Goal: Task Accomplishment & Management: Manage account settings

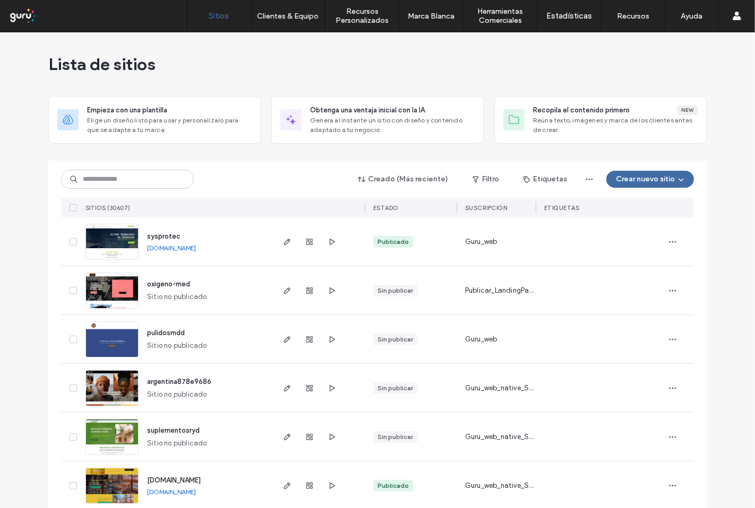
drag, startPoint x: 224, startPoint y: 0, endPoint x: 162, endPoint y: 43, distance: 75.5
click at [157, 44] on div "Lista de sitios" at bounding box center [377, 64] width 658 height 64
click at [124, 184] on input at bounding box center [127, 179] width 133 height 19
paste input "**********"
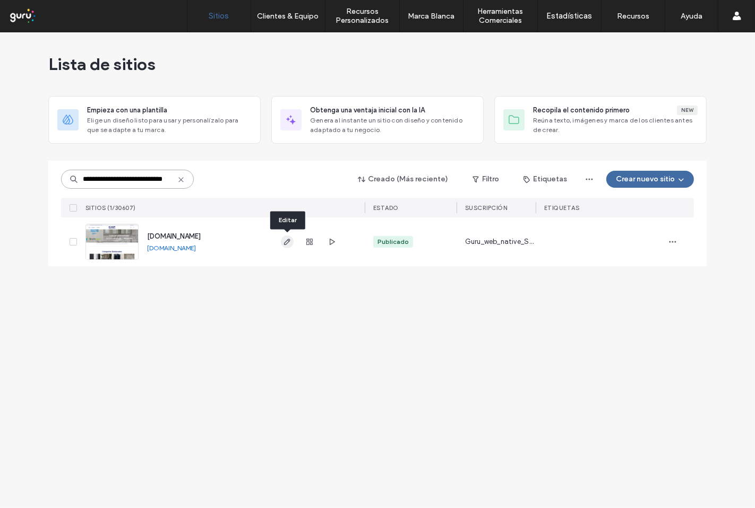
type input "**********"
click at [284, 243] on use "button" at bounding box center [287, 242] width 6 height 6
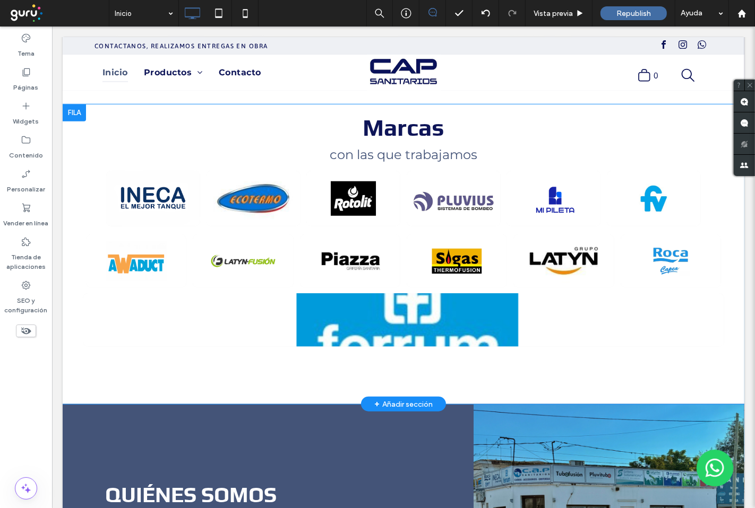
scroll to position [707, 0]
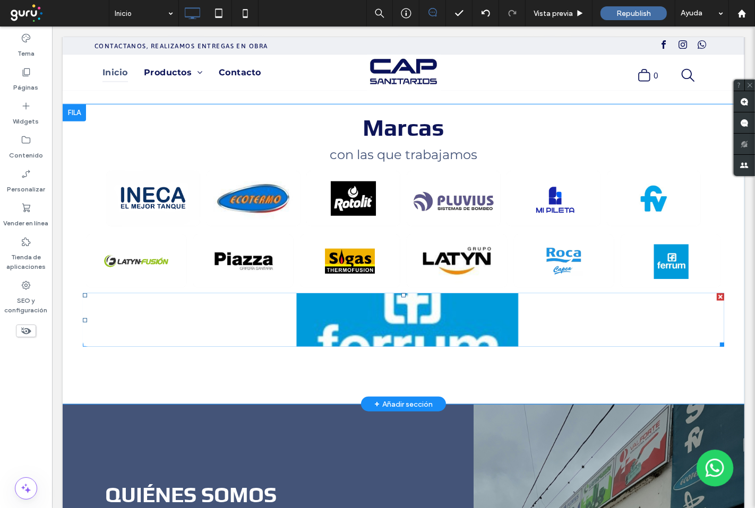
click at [479, 327] on div at bounding box center [402, 323] width 641 height 16
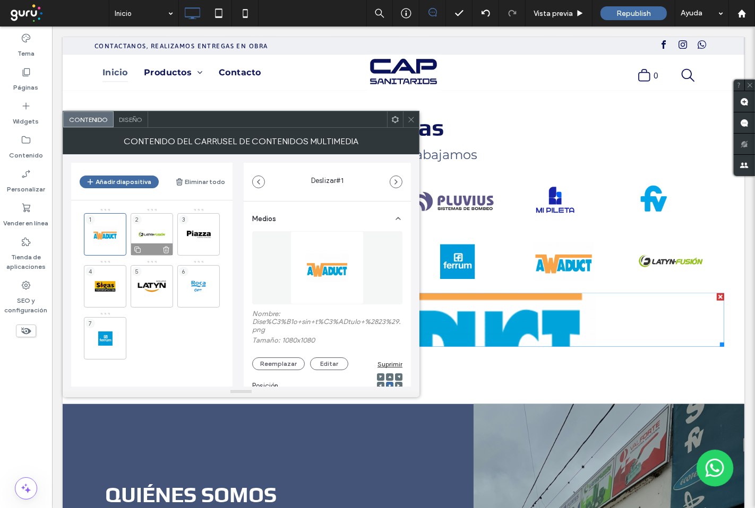
click at [165, 251] on icon at bounding box center [166, 250] width 8 height 10
click at [0, 0] on icon at bounding box center [0, 0] width 0 height 0
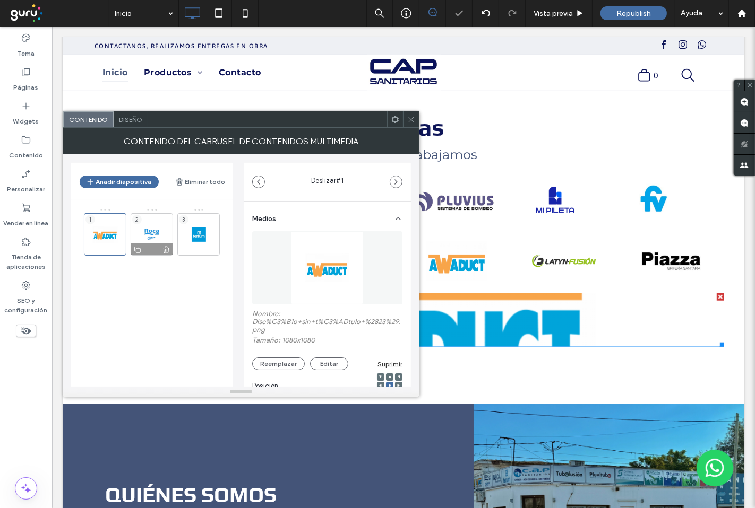
click at [163, 251] on use at bounding box center [166, 250] width 6 height 7
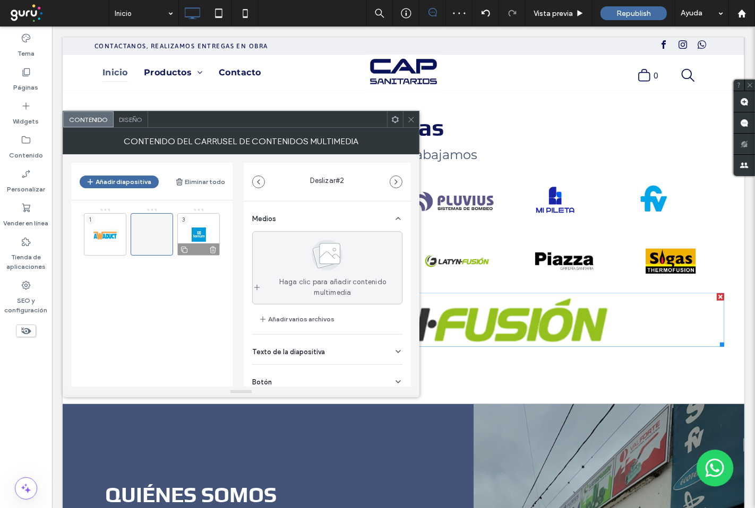
click at [212, 248] on icon at bounding box center [213, 250] width 8 height 10
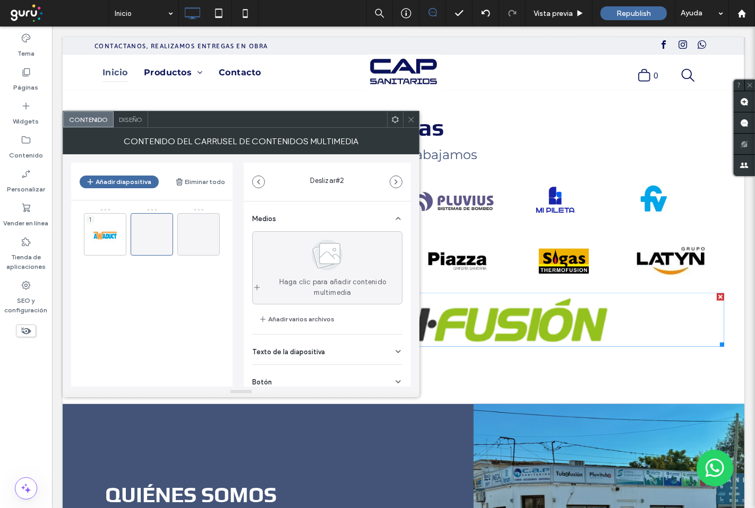
click at [410, 122] on icon at bounding box center [411, 120] width 8 height 8
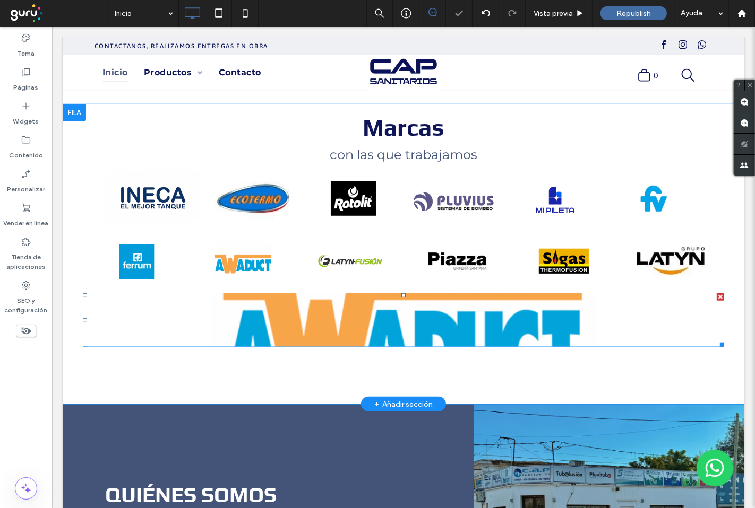
click at [465, 311] on div at bounding box center [402, 320] width 641 height 54
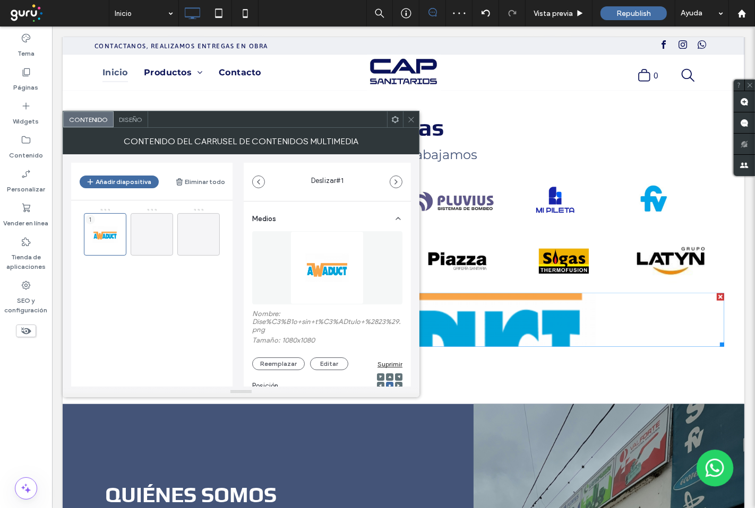
drag, startPoint x: 411, startPoint y: 119, endPoint x: 523, endPoint y: 209, distance: 143.9
click at [411, 119] on icon at bounding box center [411, 120] width 8 height 8
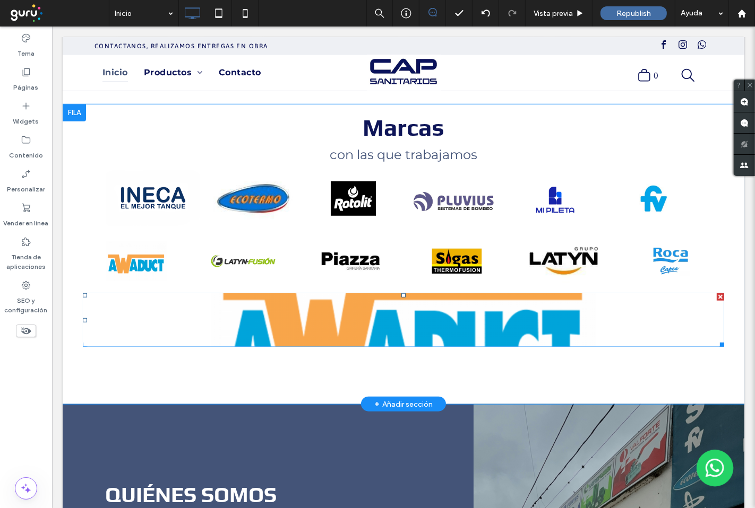
drag, startPoint x: 709, startPoint y: 296, endPoint x: 762, endPoint y: 324, distance: 59.3
click at [716, 296] on div at bounding box center [719, 296] width 7 height 7
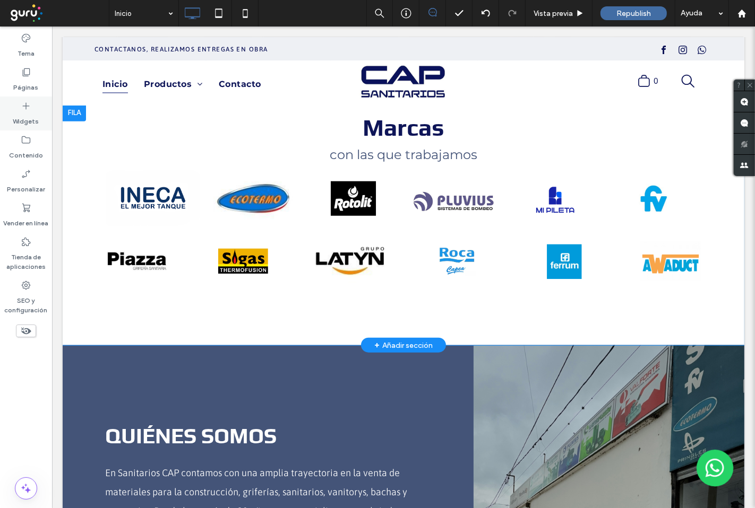
click at [20, 116] on label "Widgets" at bounding box center [26, 118] width 26 height 15
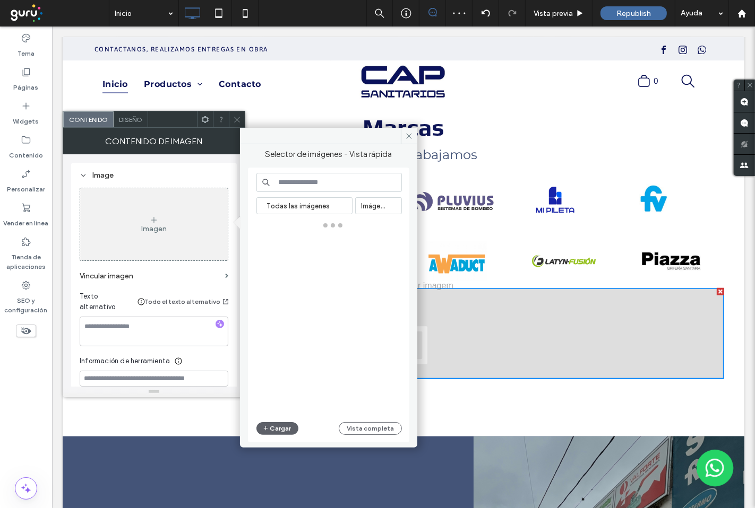
click at [148, 221] on div "Imagen" at bounding box center [154, 224] width 148 height 70
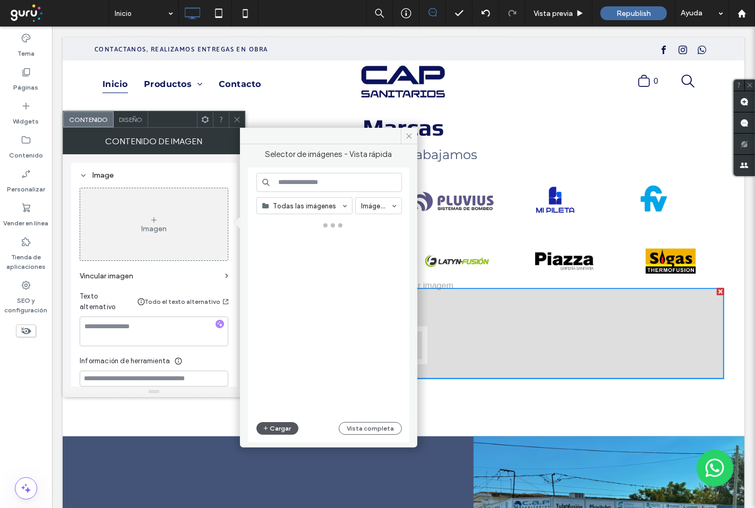
click at [283, 426] on button "Cargar" at bounding box center [277, 428] width 42 height 13
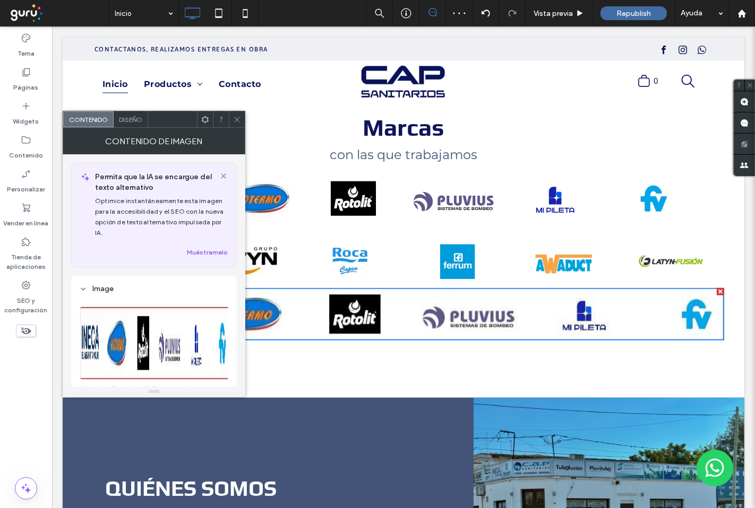
click at [239, 123] on icon at bounding box center [237, 120] width 8 height 8
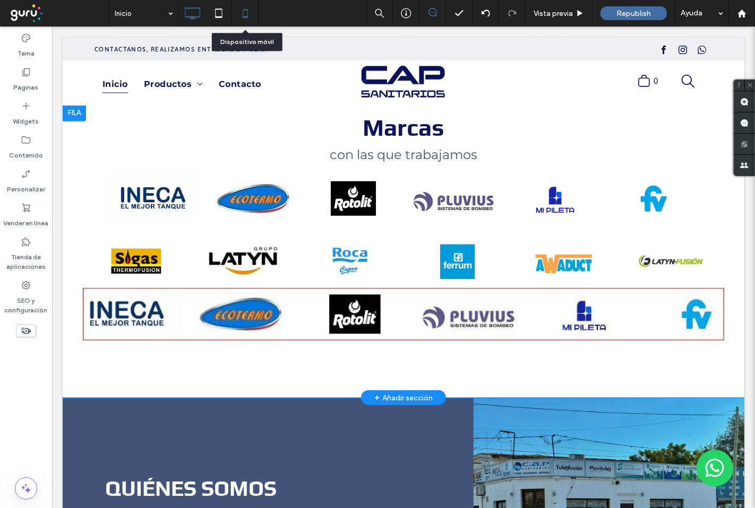
click at [243, 15] on icon at bounding box center [245, 13] width 21 height 21
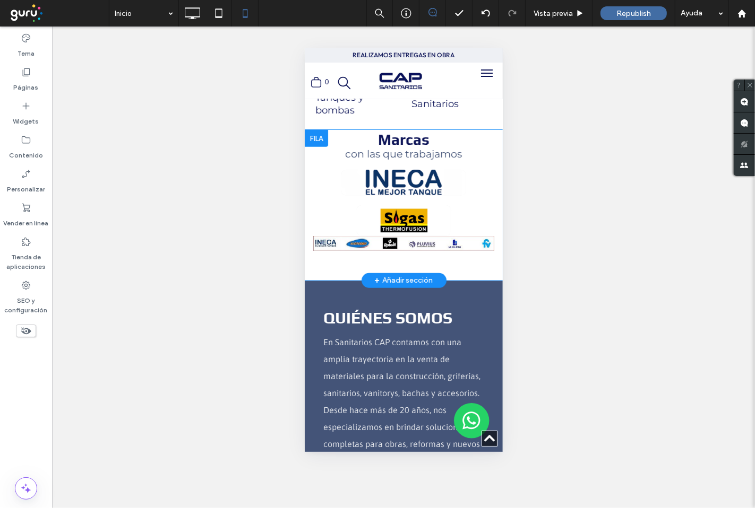
scroll to position [412, 0]
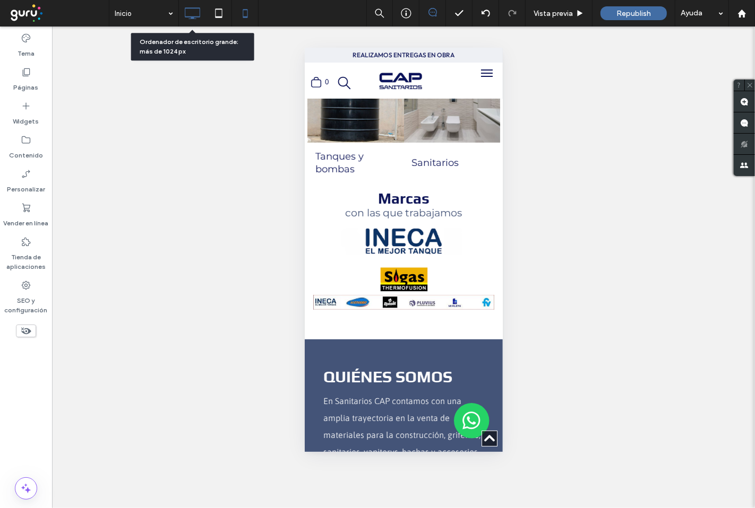
click at [193, 6] on icon at bounding box center [192, 13] width 21 height 21
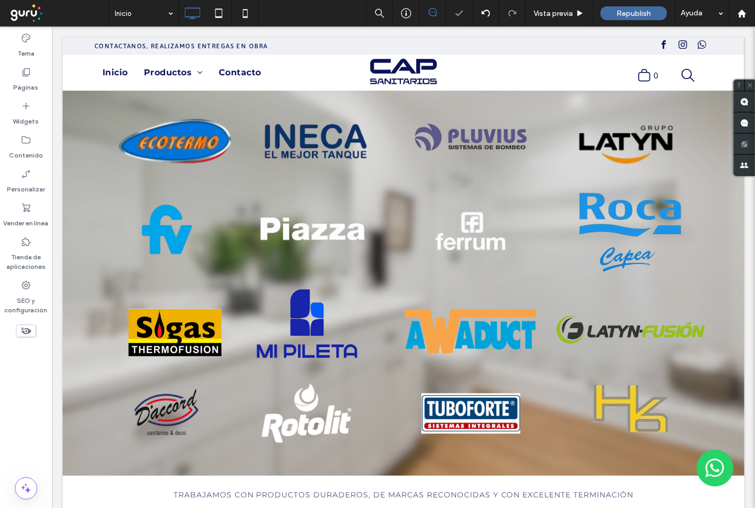
scroll to position [766, 0]
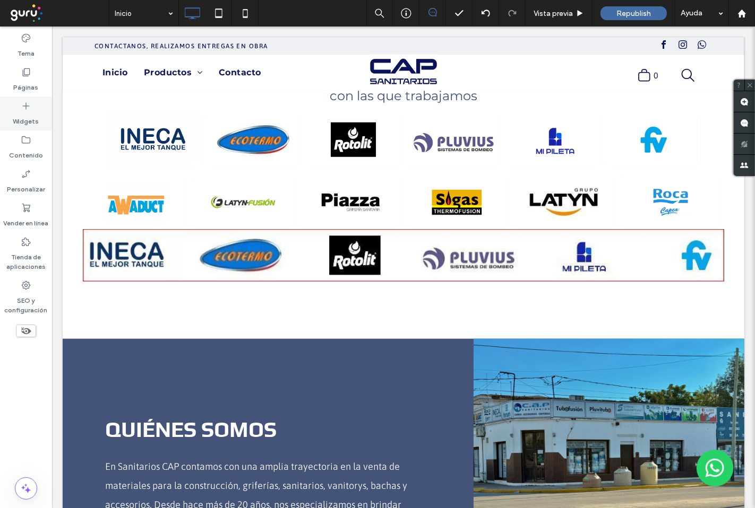
click at [29, 114] on label "Widgets" at bounding box center [26, 118] width 26 height 15
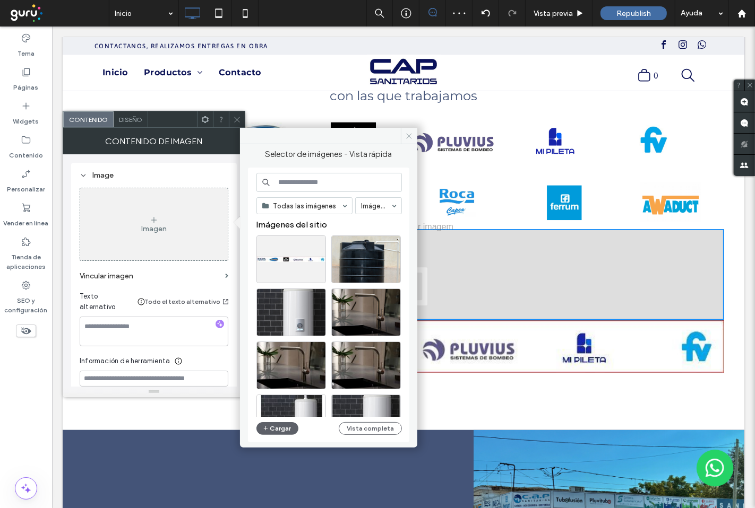
click at [408, 136] on icon at bounding box center [409, 136] width 8 height 8
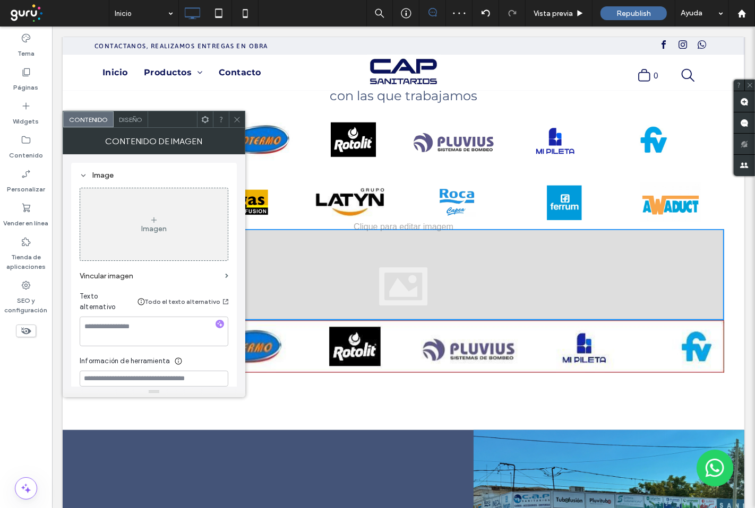
click at [239, 117] on icon at bounding box center [237, 120] width 8 height 8
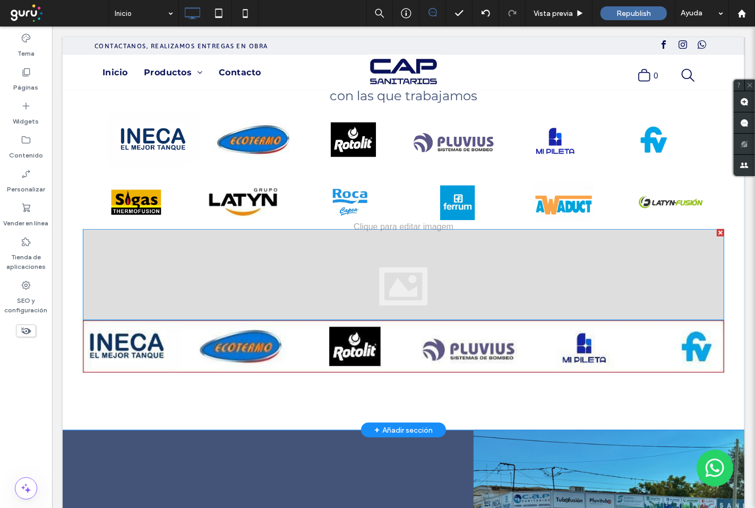
click at [716, 236] on div at bounding box center [719, 232] width 7 height 7
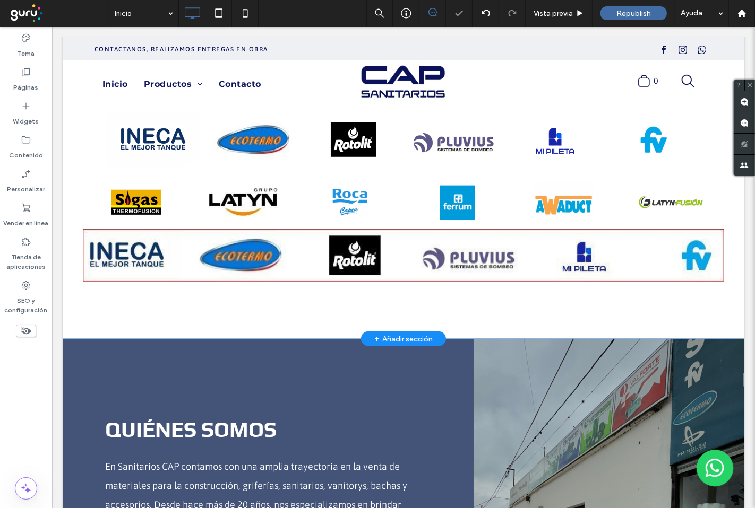
click at [25, 111] on div "Inicio Vista previa Republish Ayuda Comentarios del sitio web Comentarios del s…" at bounding box center [377, 254] width 755 height 508
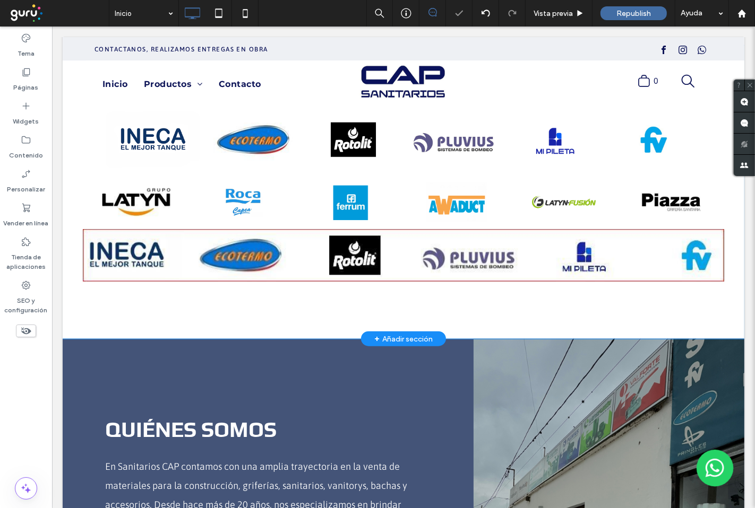
click at [25, 111] on label "Widgets" at bounding box center [26, 118] width 26 height 15
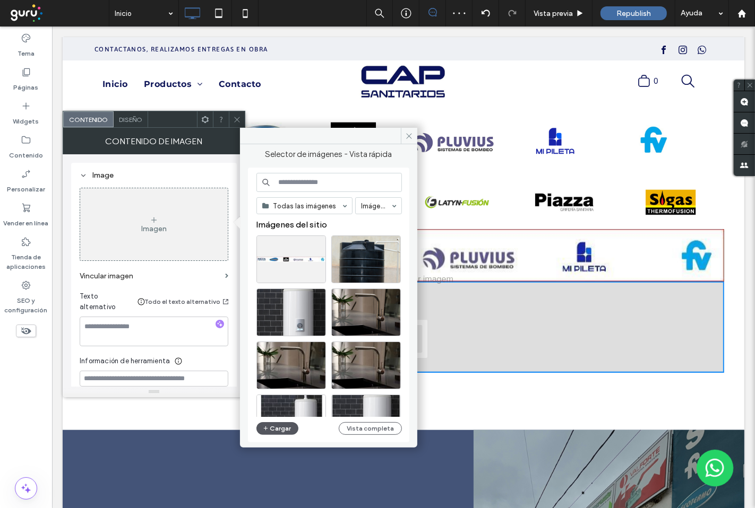
click at [284, 428] on button "Cargar" at bounding box center [277, 428] width 42 height 13
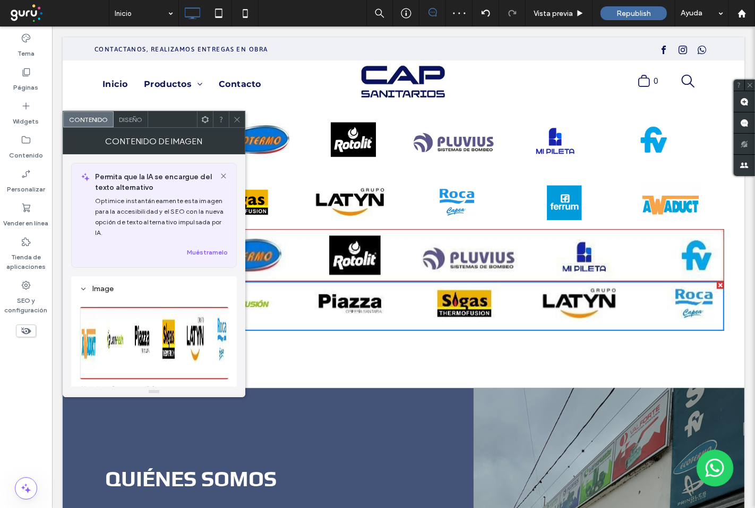
click at [237, 118] on icon at bounding box center [237, 120] width 8 height 8
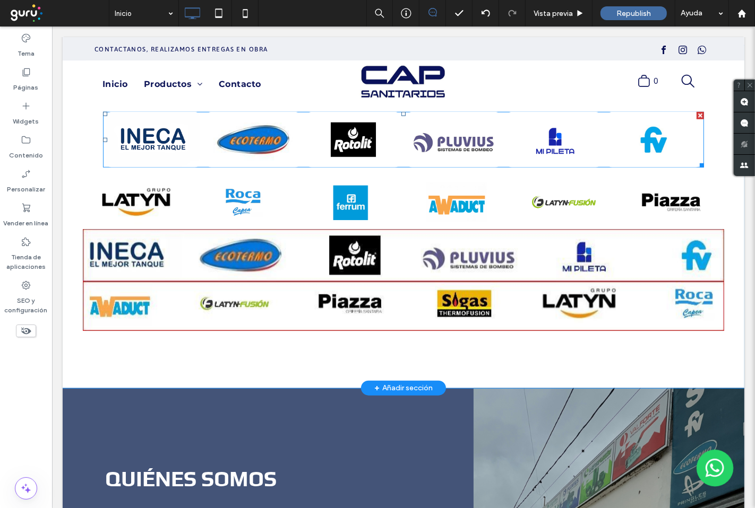
click at [271, 137] on div at bounding box center [252, 144] width 94 height 16
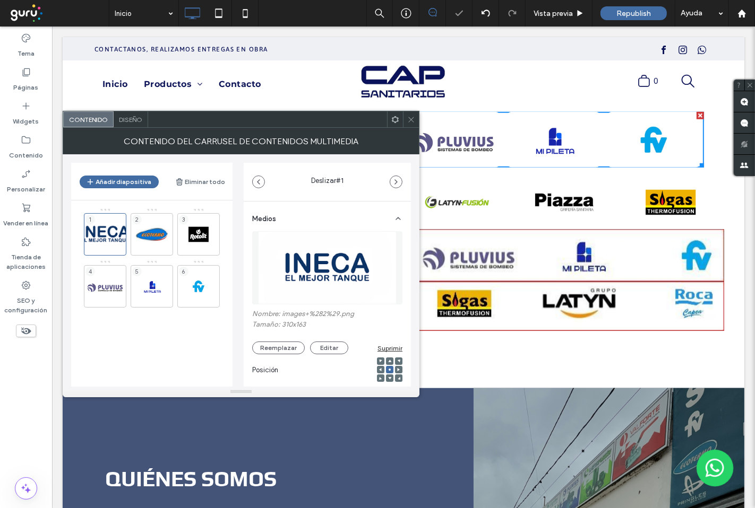
click at [408, 119] on icon at bounding box center [411, 120] width 8 height 8
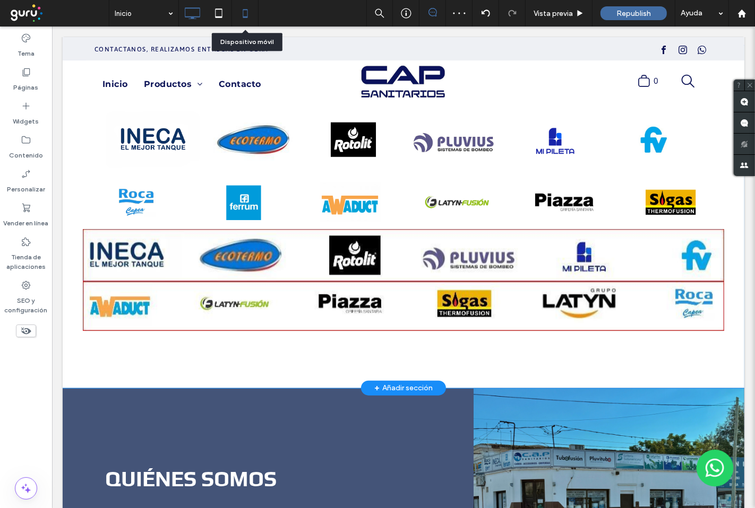
click at [241, 11] on icon at bounding box center [245, 13] width 21 height 21
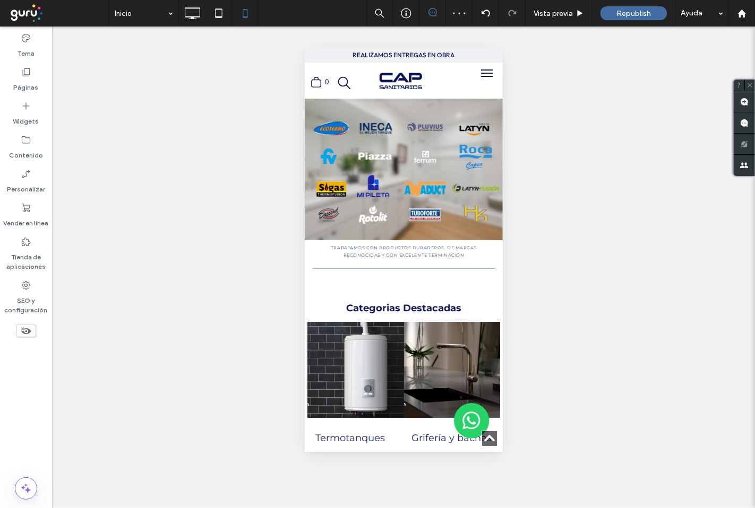
scroll to position [471, 0]
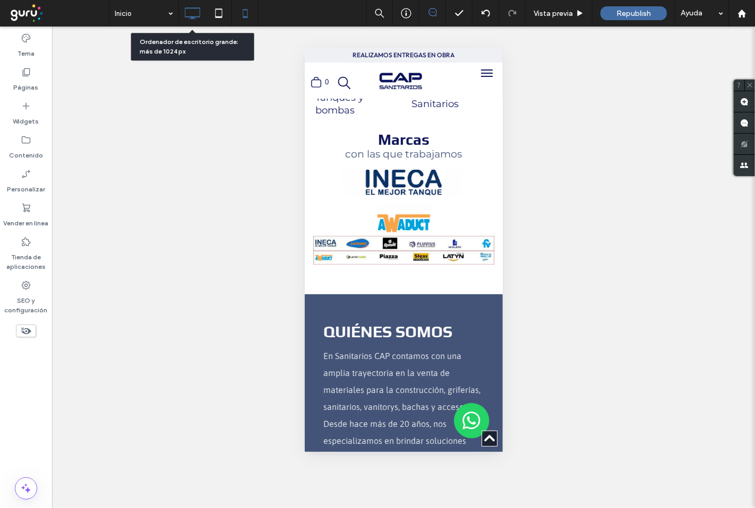
click at [197, 14] on icon at bounding box center [192, 13] width 21 height 21
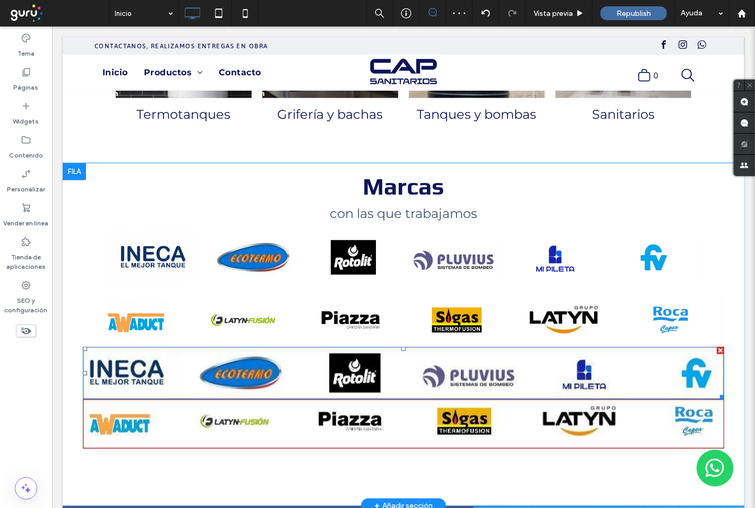
scroll to position [707, 0]
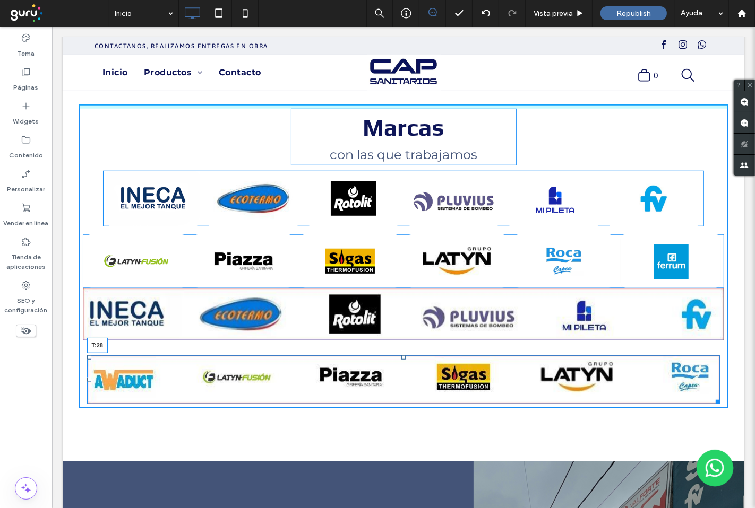
drag, startPoint x: 399, startPoint y: 342, endPoint x: 454, endPoint y: 382, distance: 68.0
click at [401, 357] on div at bounding box center [403, 358] width 4 height 4
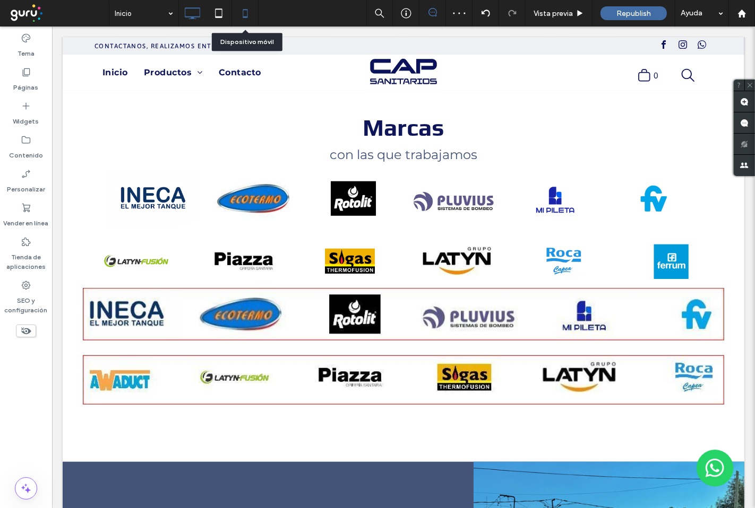
click at [246, 18] on use at bounding box center [245, 13] width 5 height 8
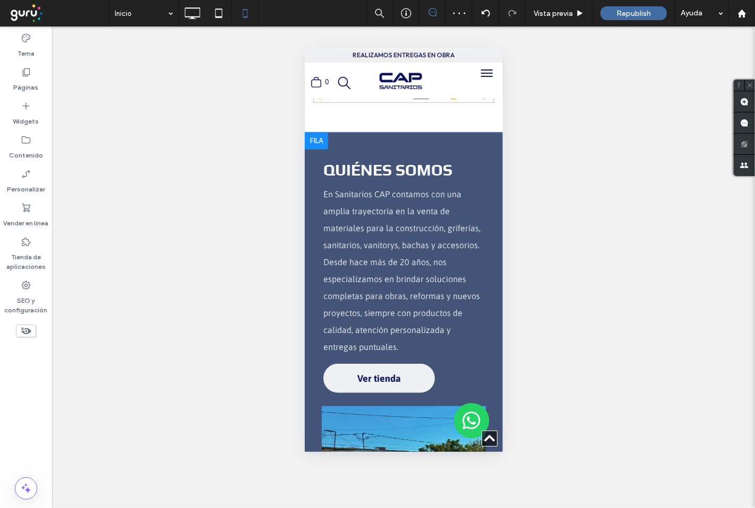
scroll to position [471, 0]
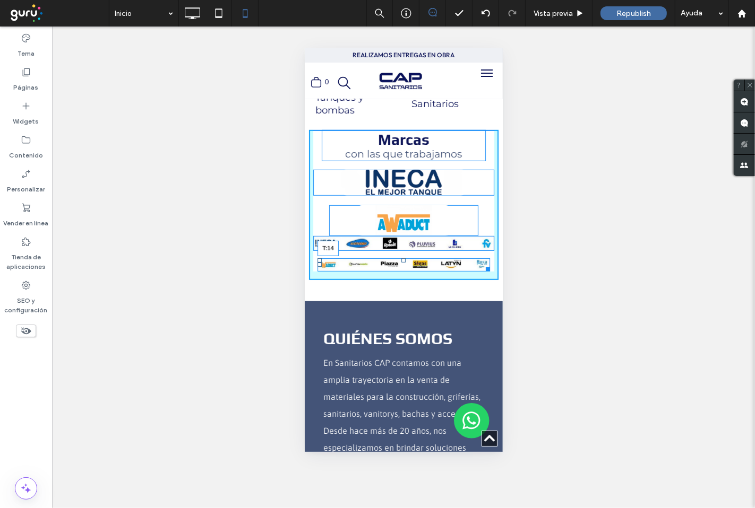
drag, startPoint x: 397, startPoint y: 243, endPoint x: 400, endPoint y: 250, distance: 7.7
click at [401, 258] on div at bounding box center [403, 260] width 4 height 4
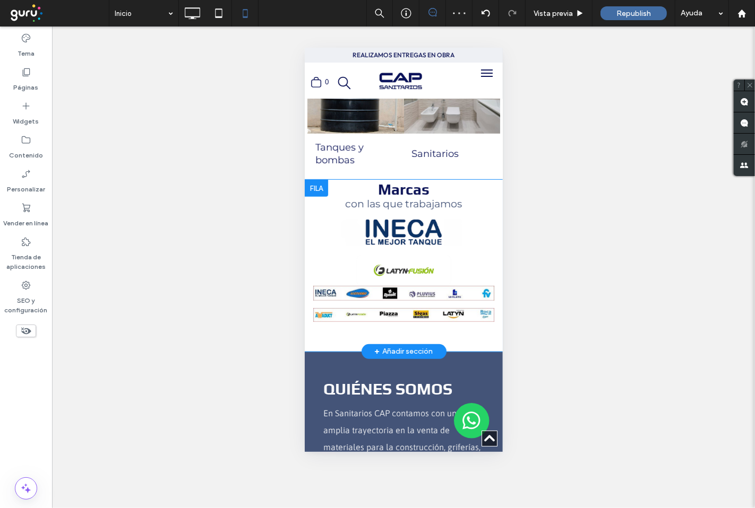
scroll to position [353, 0]
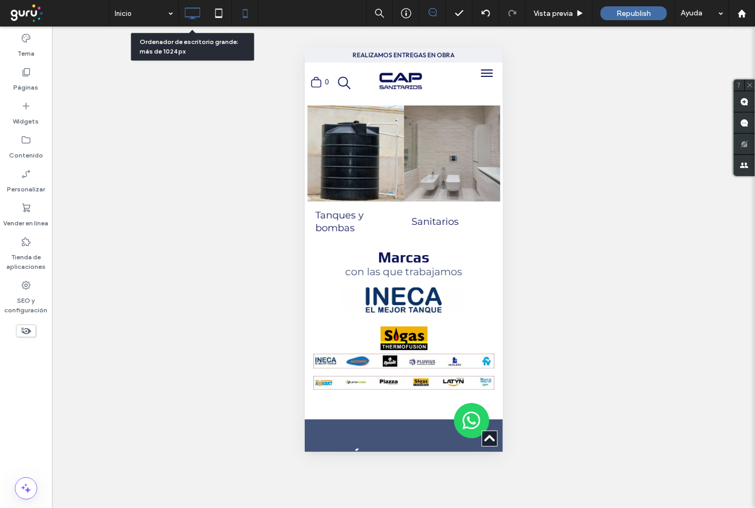
click at [195, 13] on icon at bounding box center [192, 13] width 21 height 21
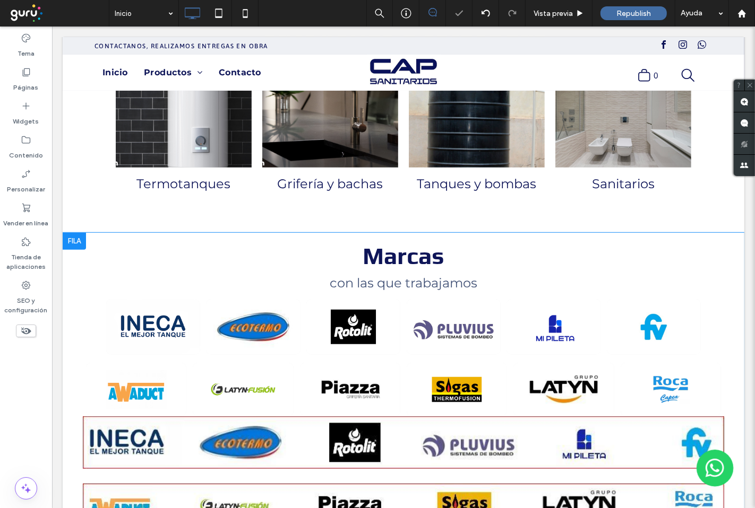
scroll to position [766, 0]
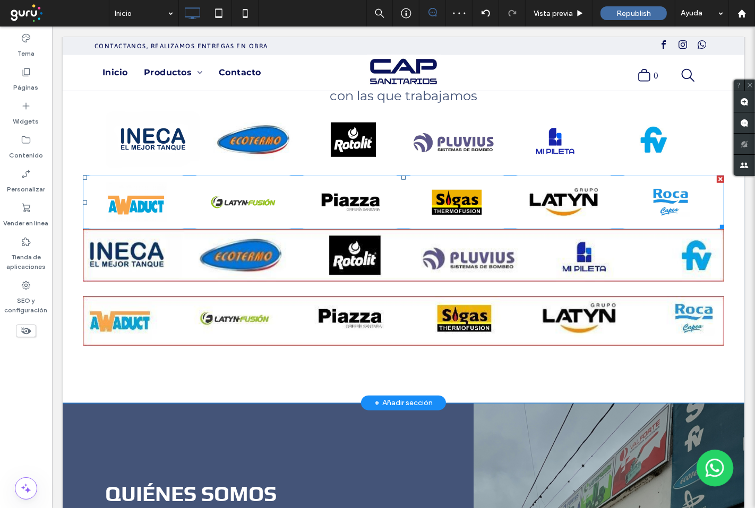
click at [243, 205] on div at bounding box center [242, 203] width 100 height 54
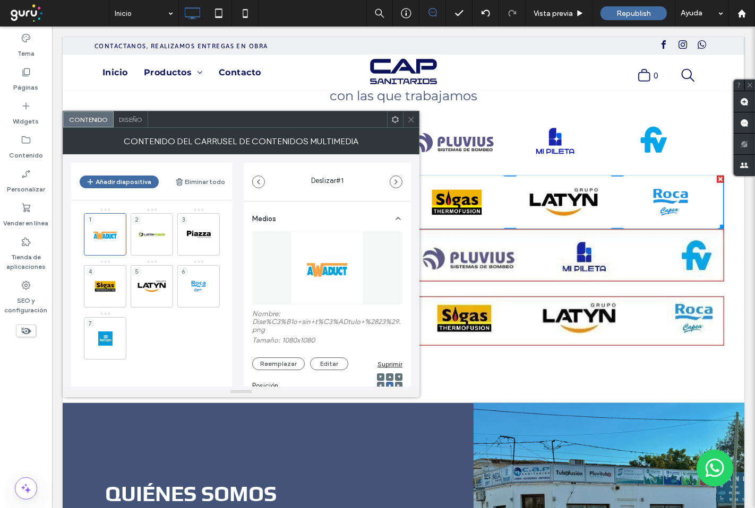
click at [130, 122] on span "Diseño" at bounding box center [130, 120] width 23 height 8
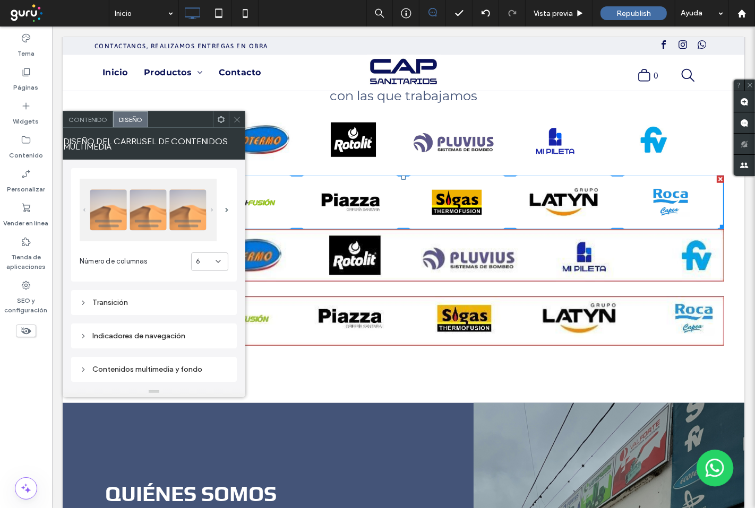
click at [218, 198] on div at bounding box center [152, 210] width 145 height 63
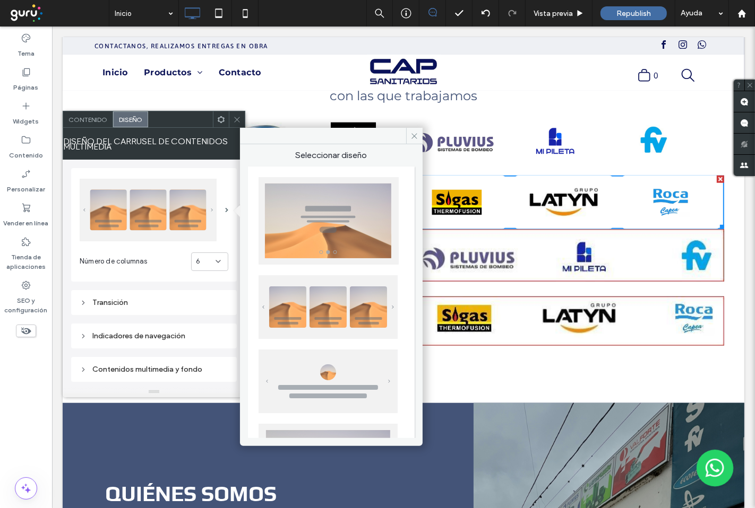
click at [220, 261] on use at bounding box center [218, 262] width 4 height 2
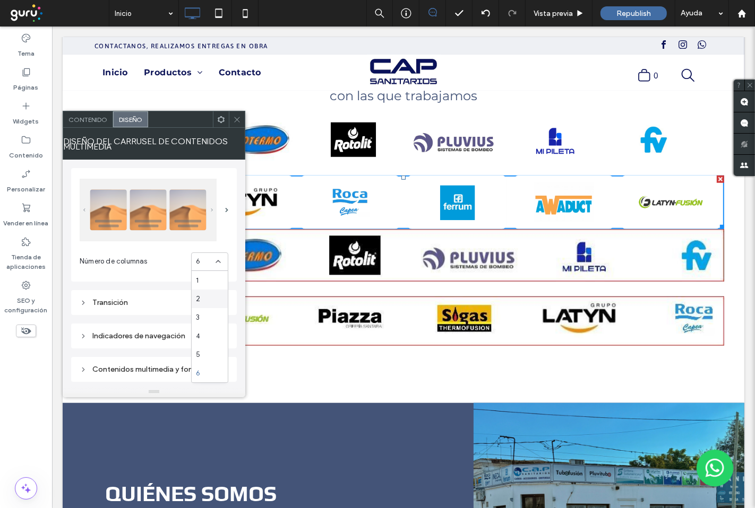
click at [240, 119] on icon at bounding box center [237, 120] width 8 height 8
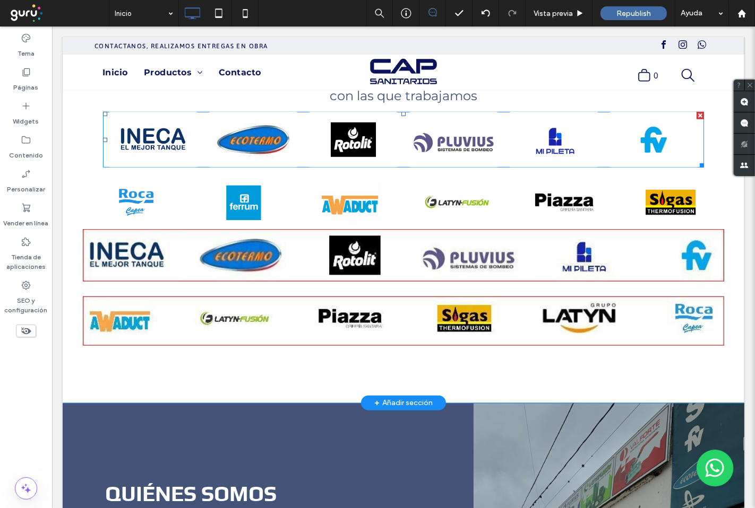
click at [156, 134] on div at bounding box center [153, 140] width 94 height 56
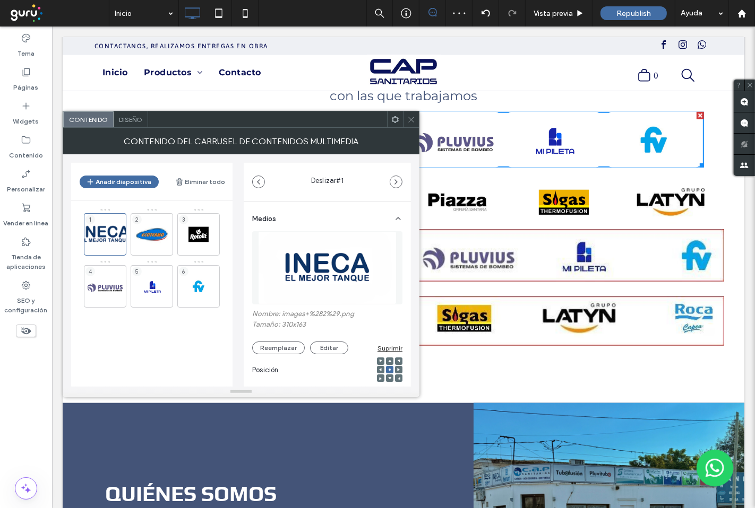
click at [129, 117] on span "Diseño" at bounding box center [130, 120] width 23 height 8
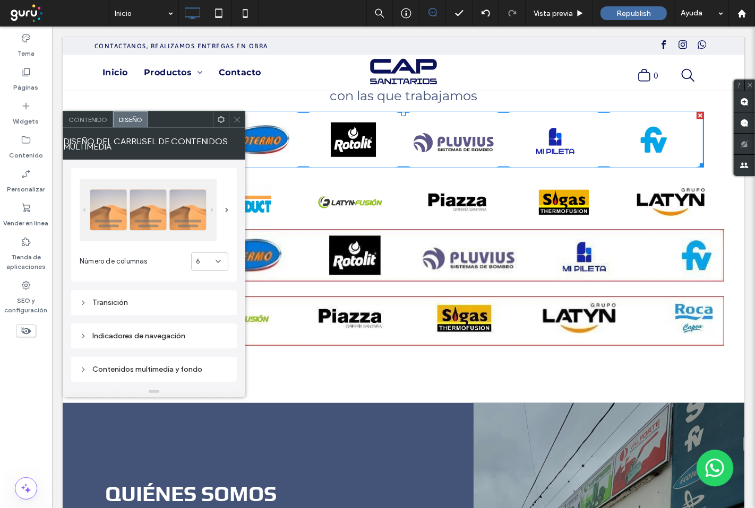
click at [221, 124] on span at bounding box center [221, 119] width 8 height 16
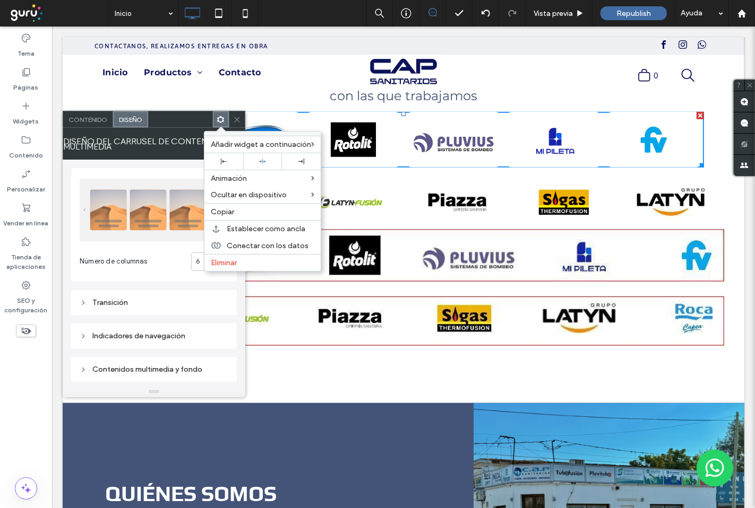
click at [237, 119] on use at bounding box center [236, 119] width 5 height 5
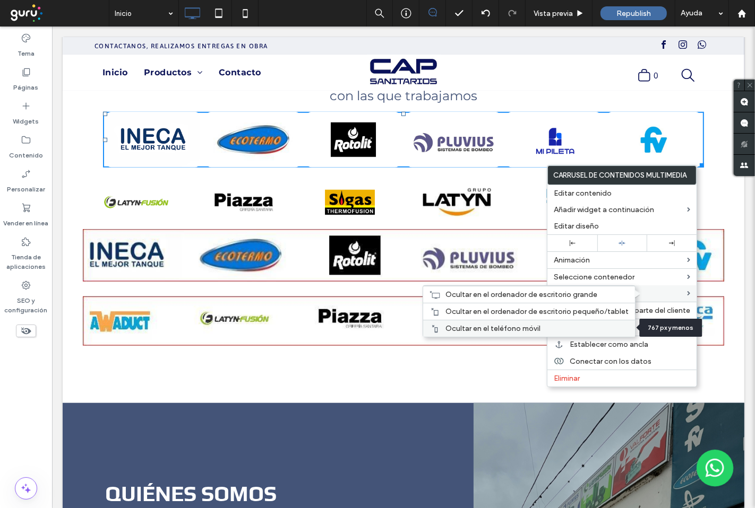
click at [556, 330] on label "Ocultar en el teléfono móvil" at bounding box center [536, 328] width 183 height 9
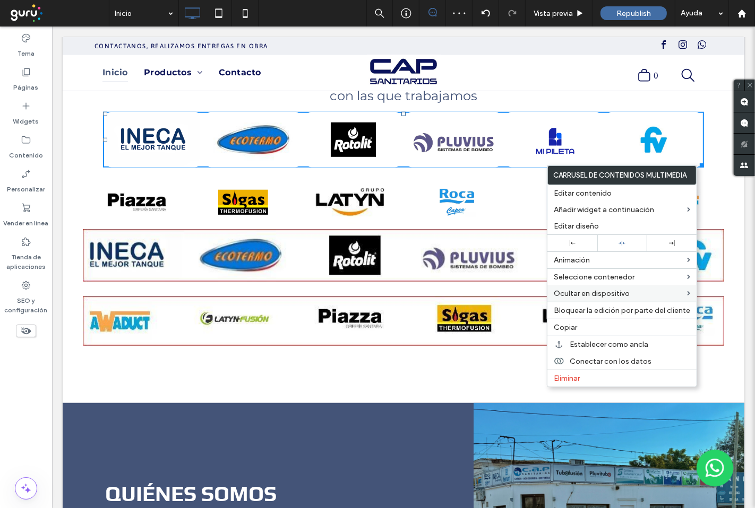
click at [557, 134] on div at bounding box center [553, 140] width 94 height 56
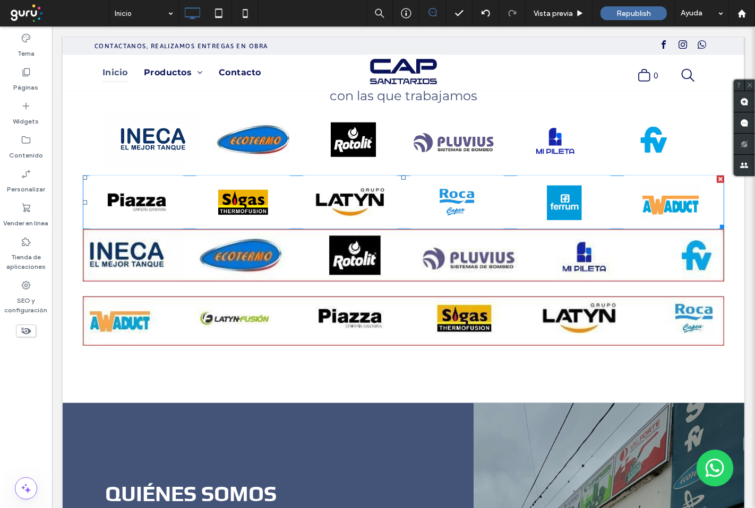
click at [715, 226] on div at bounding box center [719, 225] width 8 height 8
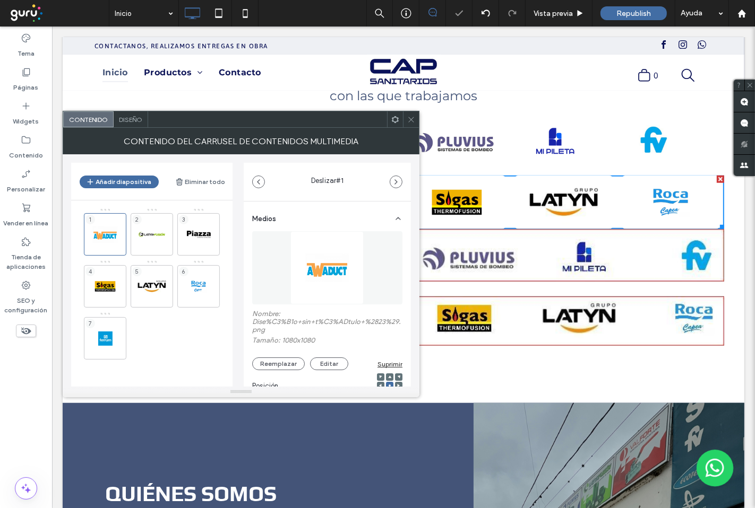
drag, startPoint x: 412, startPoint y: 117, endPoint x: 634, endPoint y: 172, distance: 229.1
click at [412, 117] on icon at bounding box center [411, 120] width 8 height 8
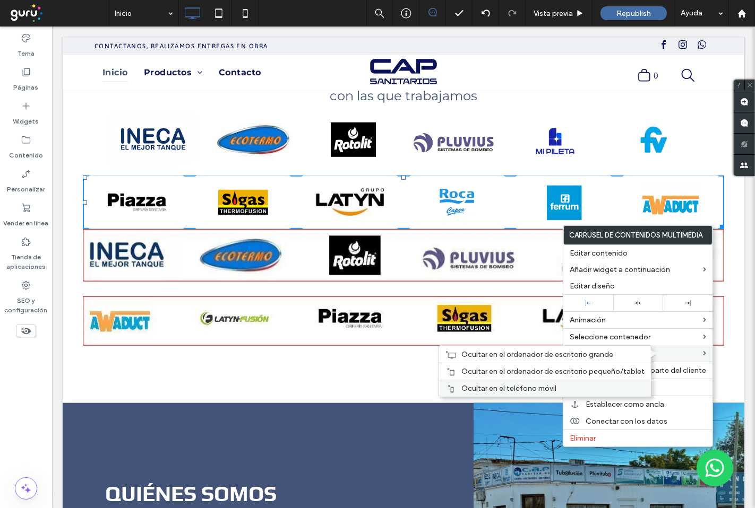
click at [567, 386] on label "Ocultar en el teléfono móvil" at bounding box center [552, 388] width 183 height 9
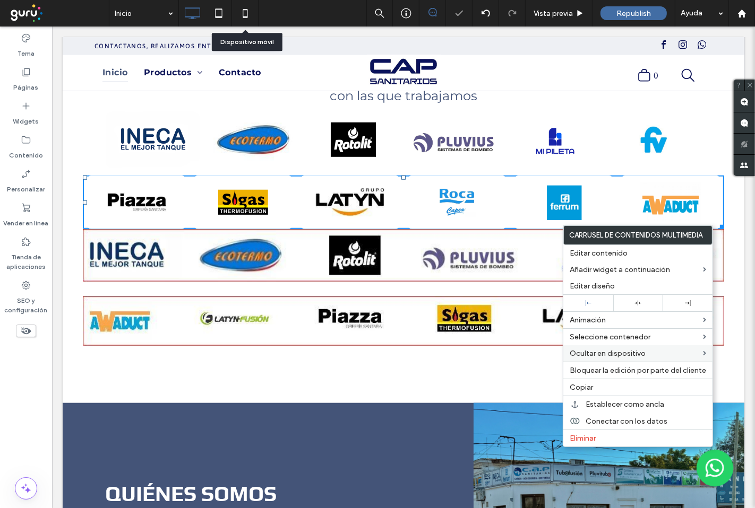
click at [243, 14] on icon at bounding box center [245, 13] width 21 height 21
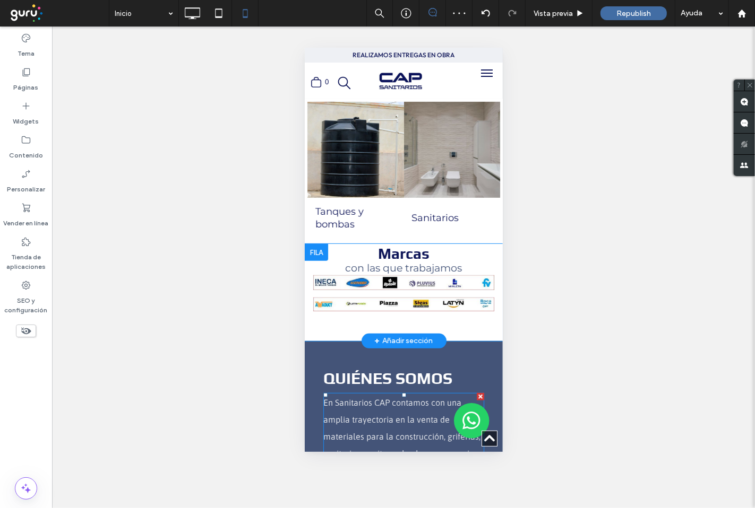
scroll to position [353, 0]
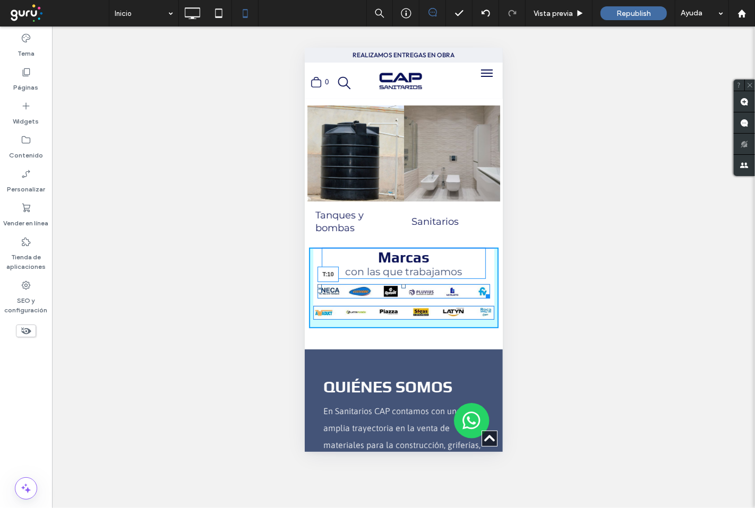
drag, startPoint x: 398, startPoint y: 272, endPoint x: 711, endPoint y: 325, distance: 317.7
click at [401, 284] on div at bounding box center [403, 286] width 4 height 4
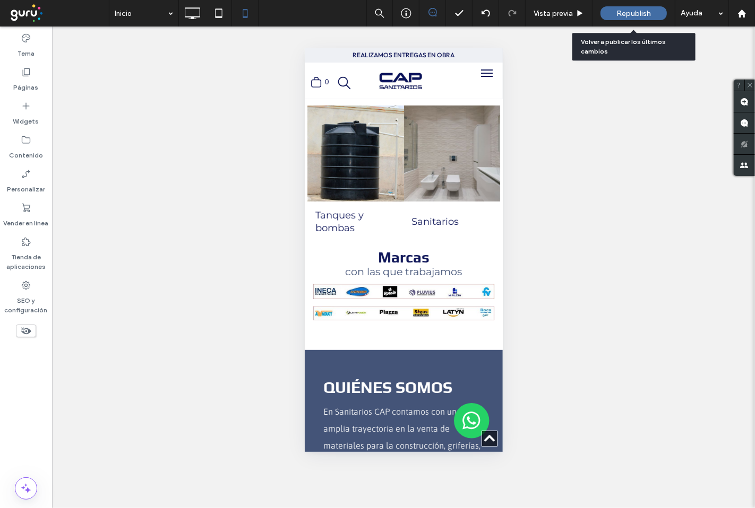
click at [642, 15] on span "Republish" at bounding box center [633, 13] width 34 height 9
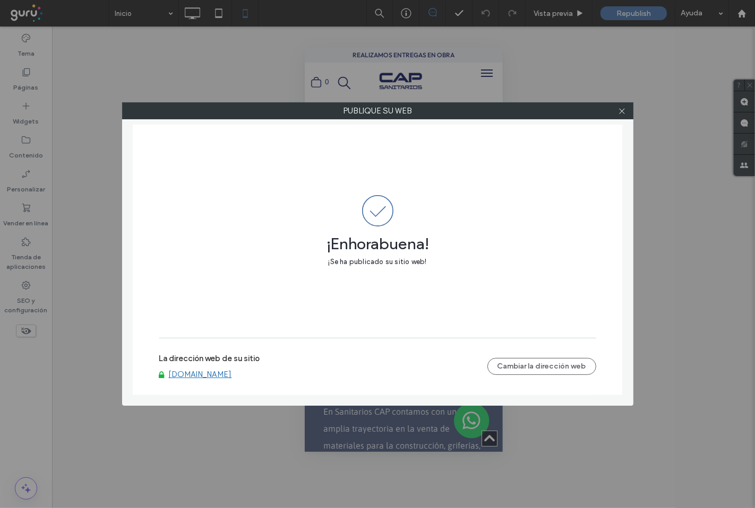
click at [630, 110] on label "Publique su web" at bounding box center [378, 111] width 510 height 16
click at [623, 110] on icon at bounding box center [622, 111] width 8 height 8
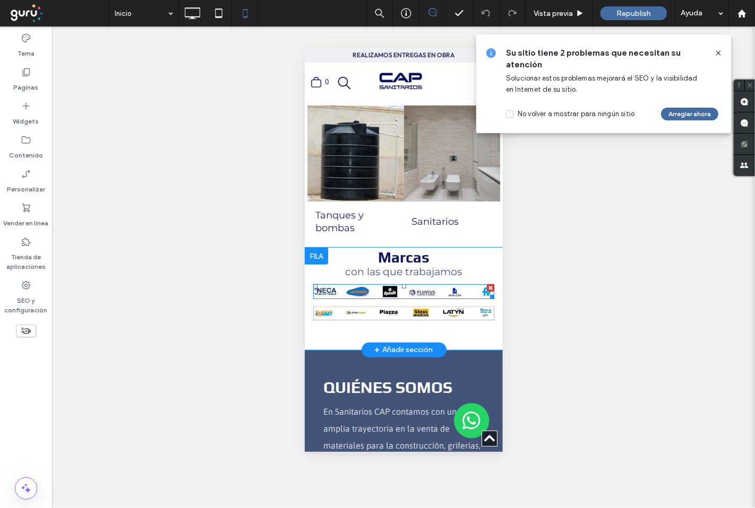
click at [401, 284] on img at bounding box center [403, 291] width 181 height 15
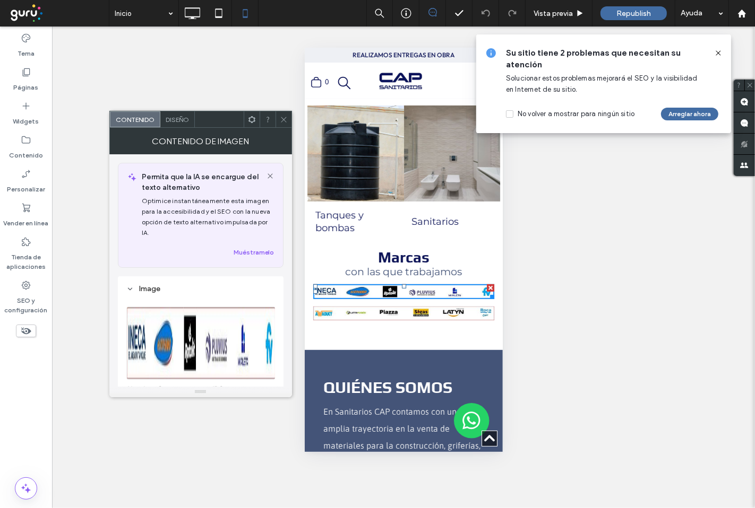
click at [204, 356] on img at bounding box center [201, 343] width 150 height 73
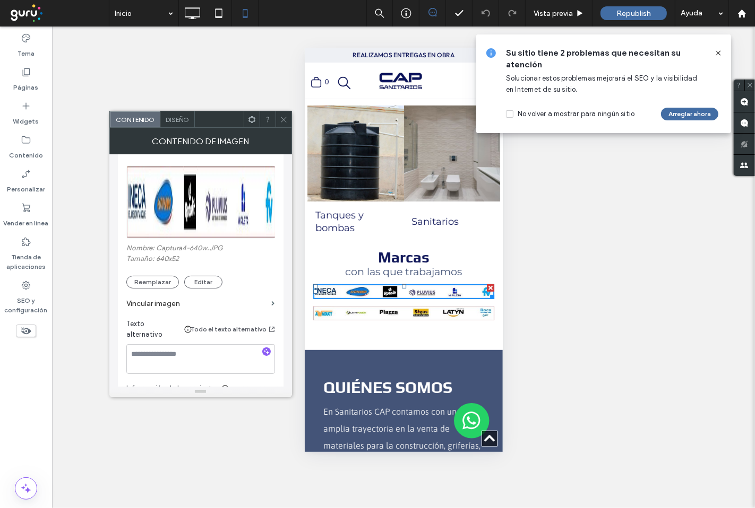
scroll to position [177, 0]
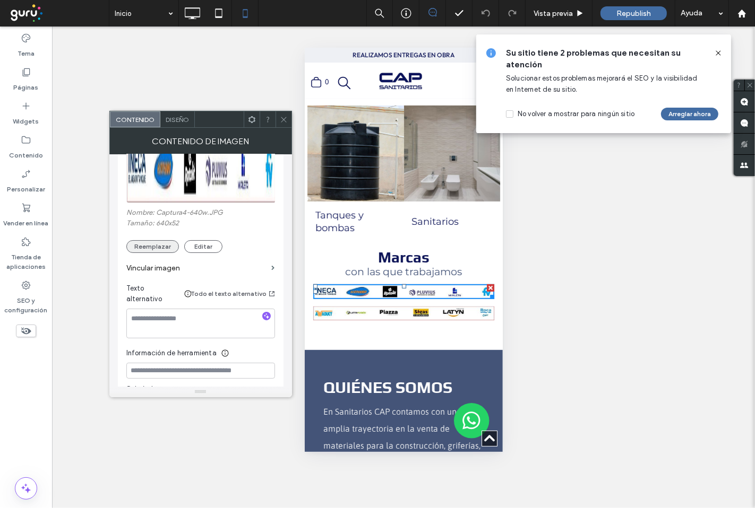
click at [161, 250] on button "Reemplazar" at bounding box center [152, 246] width 53 height 13
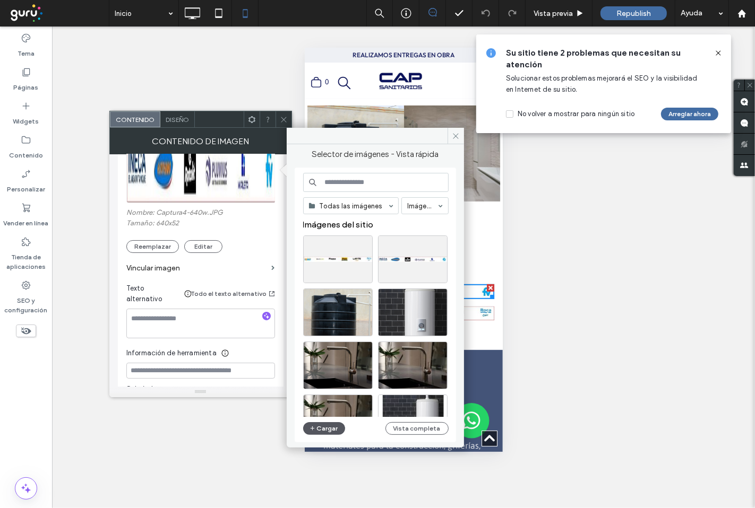
click at [325, 428] on button "Cargar" at bounding box center [324, 428] width 42 height 13
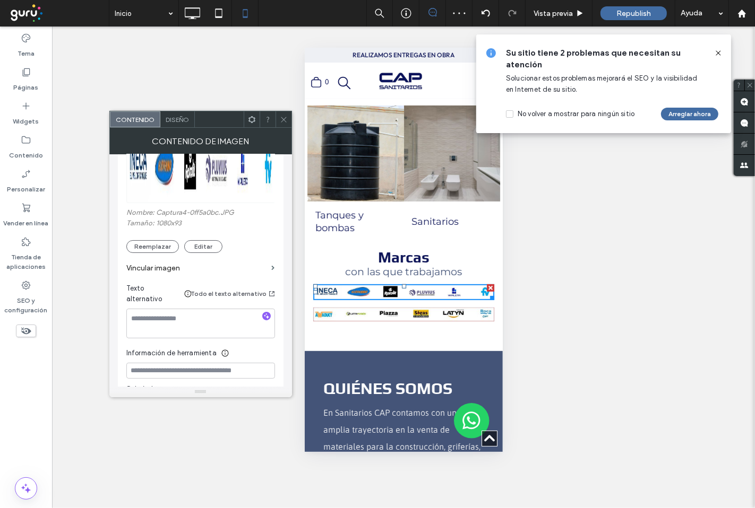
drag, startPoint x: 283, startPoint y: 120, endPoint x: 297, endPoint y: 144, distance: 27.6
click at [284, 120] on icon at bounding box center [284, 120] width 8 height 8
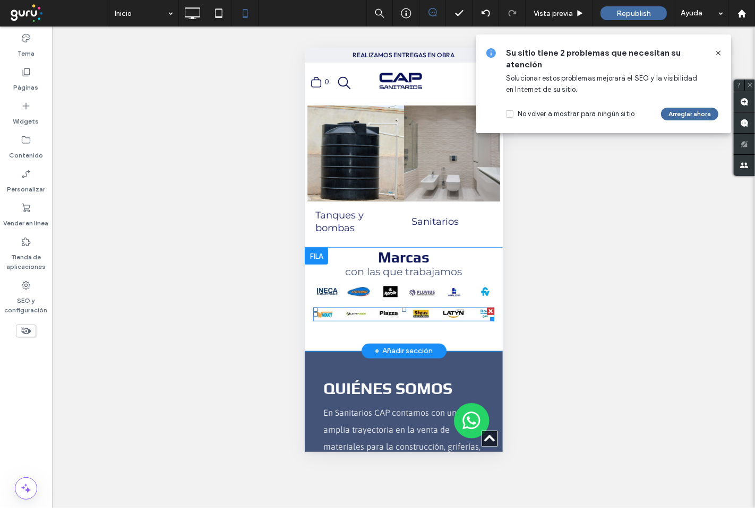
click at [431, 307] on img at bounding box center [403, 314] width 181 height 14
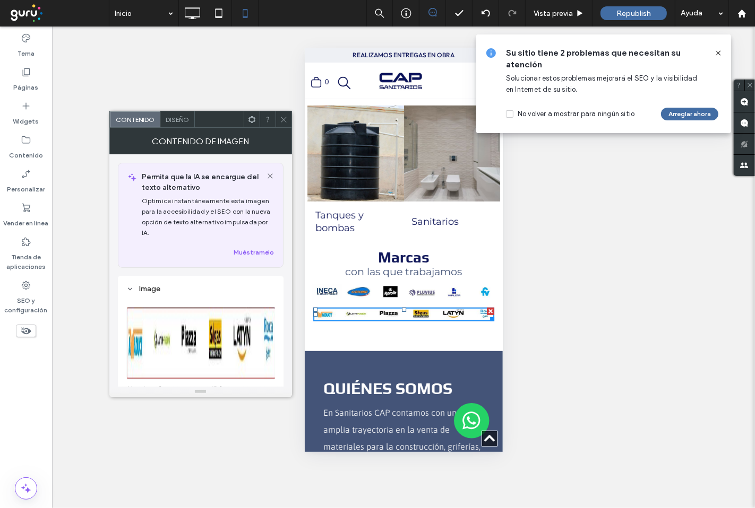
click at [198, 352] on img at bounding box center [201, 343] width 150 height 73
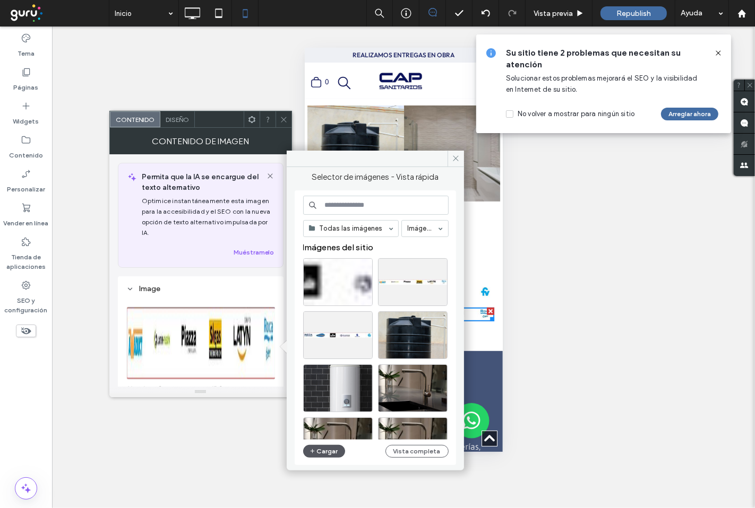
click at [324, 452] on button "Cargar" at bounding box center [324, 451] width 42 height 13
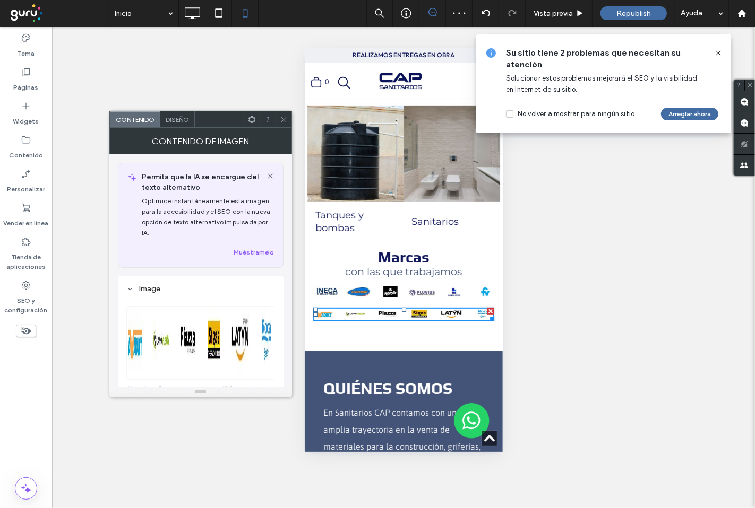
click at [719, 50] on icon at bounding box center [718, 53] width 8 height 8
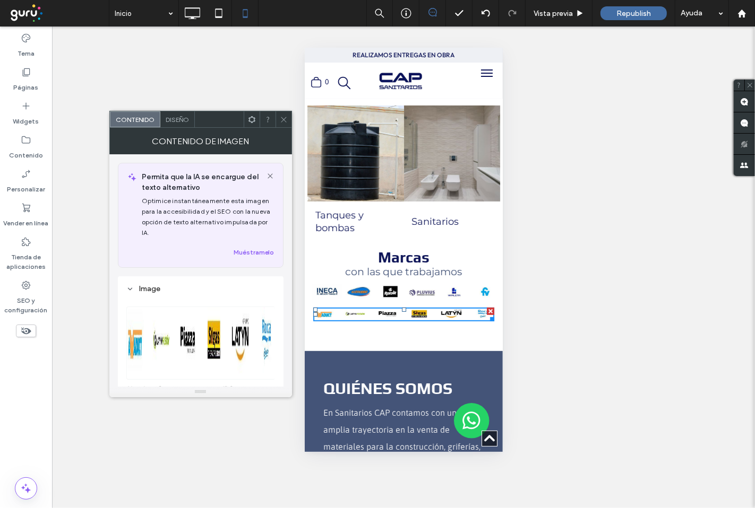
click at [282, 118] on icon at bounding box center [284, 120] width 8 height 8
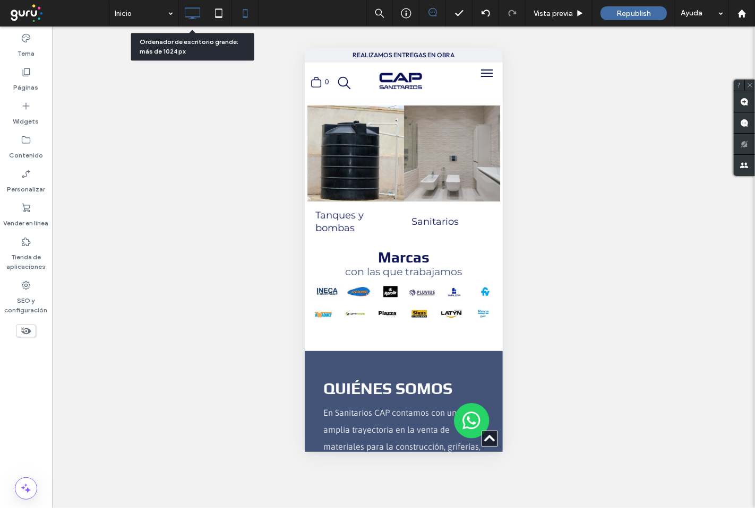
click at [192, 13] on icon at bounding box center [192, 13] width 21 height 21
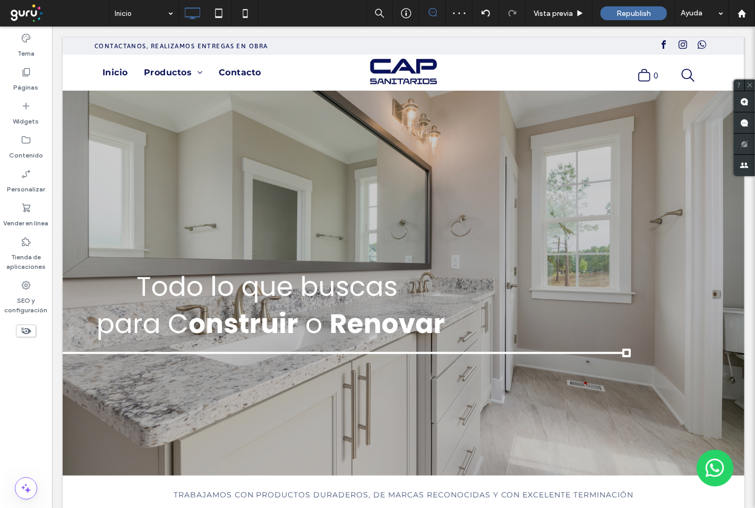
scroll to position [766, 0]
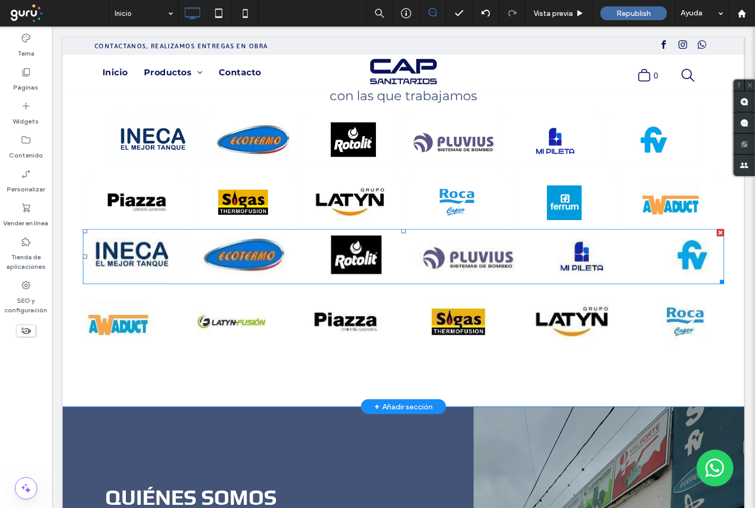
click at [223, 258] on img at bounding box center [402, 256] width 641 height 55
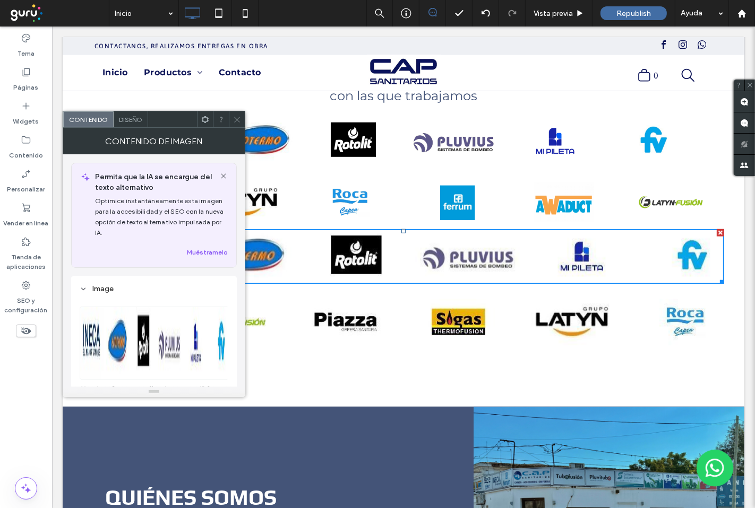
drag, startPoint x: 240, startPoint y: 120, endPoint x: 526, endPoint y: 217, distance: 301.7
click at [240, 120] on icon at bounding box center [237, 120] width 8 height 8
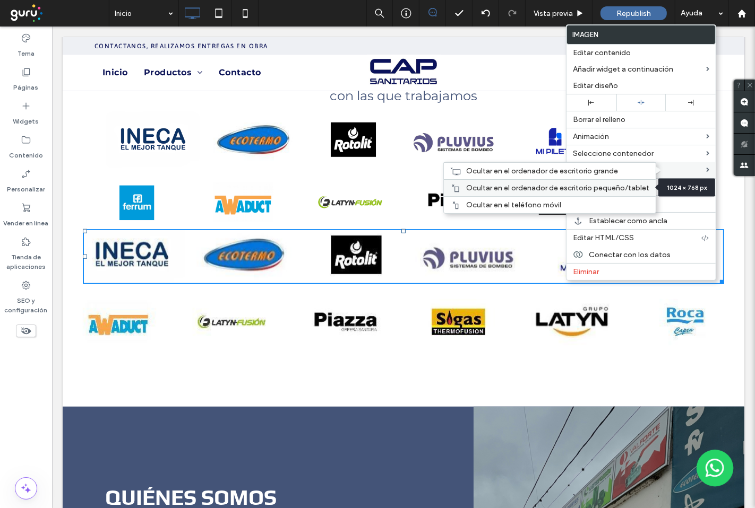
click at [590, 189] on span "Ocultar en el ordenador de escritorio pequeño/tablet" at bounding box center [557, 188] width 183 height 9
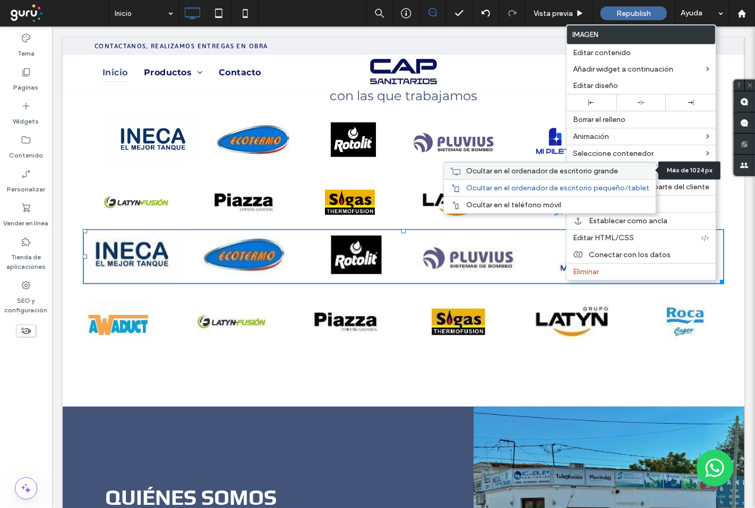
click at [628, 170] on label "Ocultar en el ordenador de escritorio grande" at bounding box center [557, 171] width 183 height 9
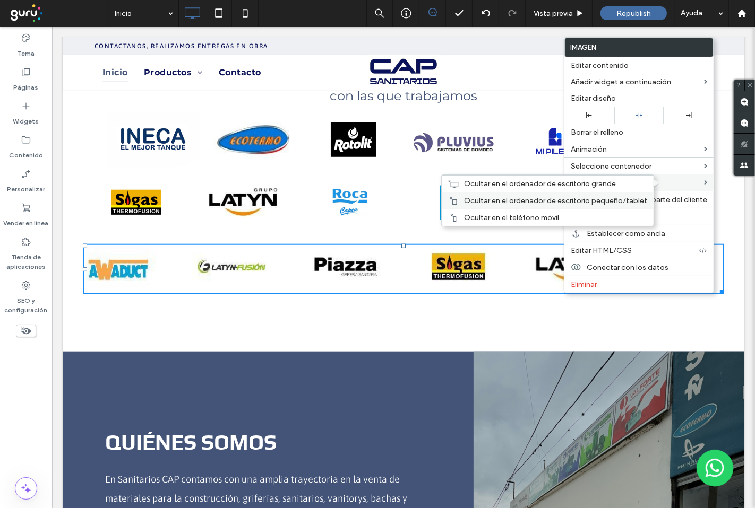
click at [634, 197] on span "Ocultar en el ordenador de escritorio pequeño/tablet" at bounding box center [555, 200] width 183 height 9
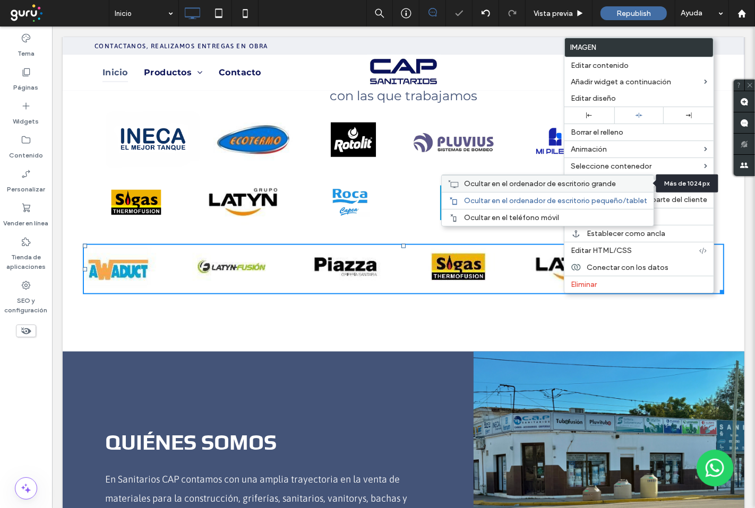
click at [625, 182] on label "Ocultar en el ordenador de escritorio grande" at bounding box center [555, 183] width 183 height 9
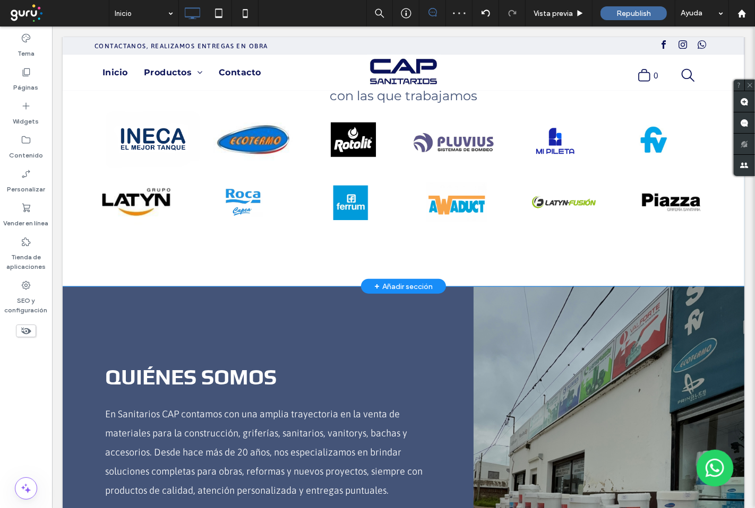
scroll to position [590, 0]
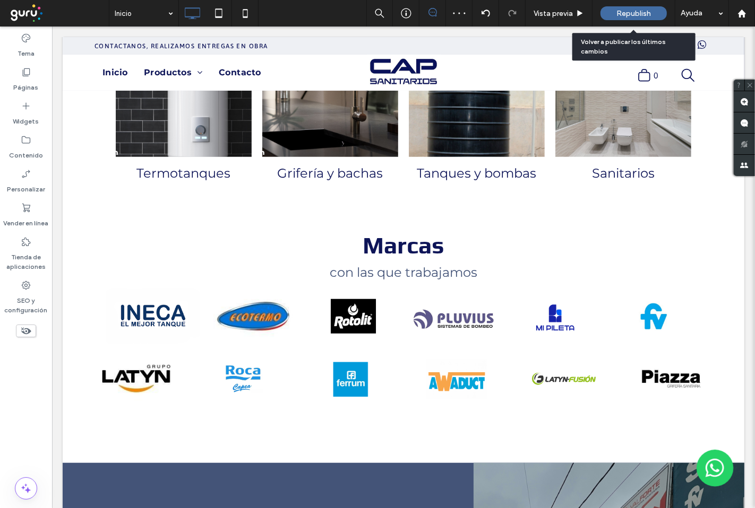
click at [623, 14] on span "Republish" at bounding box center [633, 13] width 34 height 9
